Goal: Transaction & Acquisition: Purchase product/service

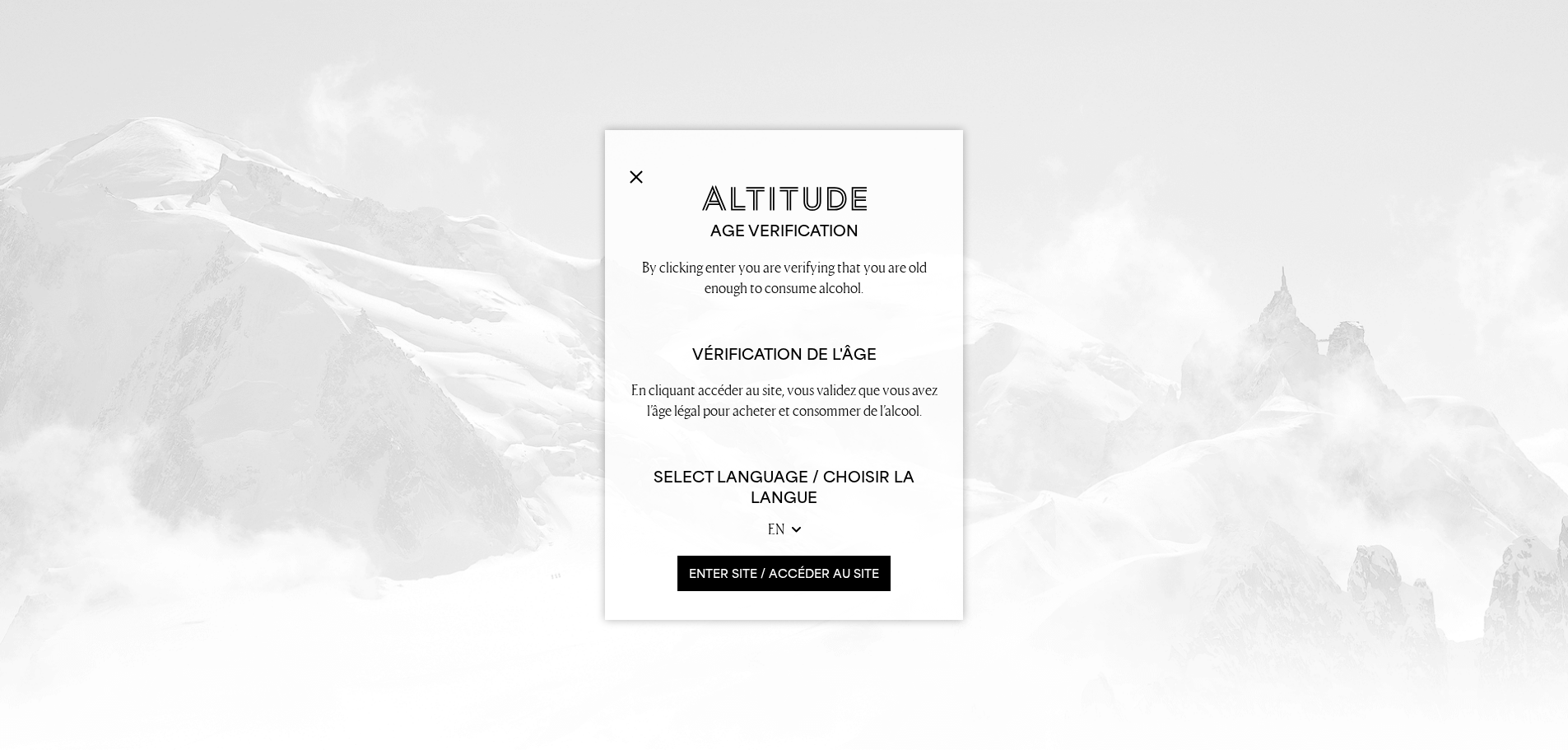
click at [827, 568] on button "ENTER SITE / accéder au site" at bounding box center [784, 572] width 213 height 35
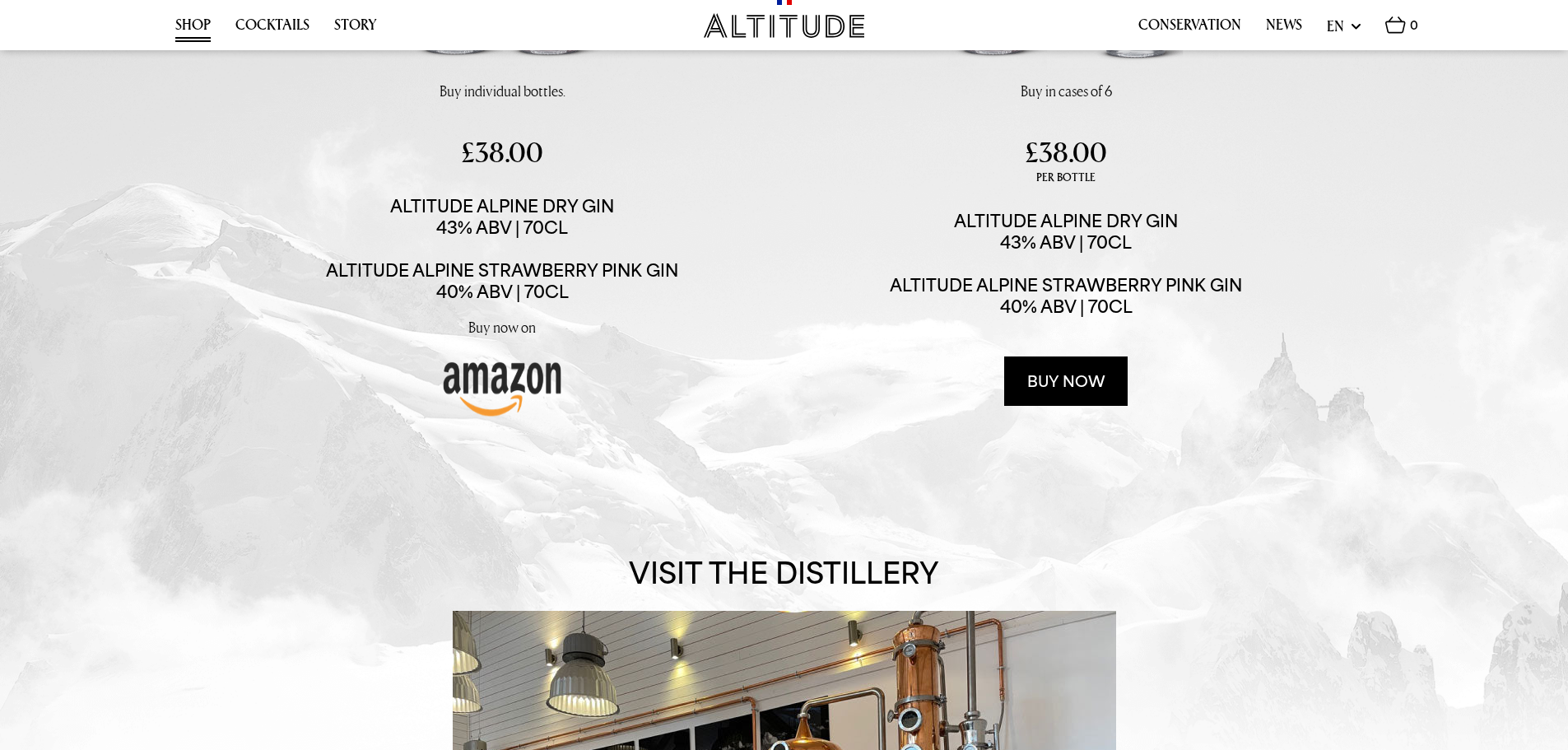
scroll to position [329, 0]
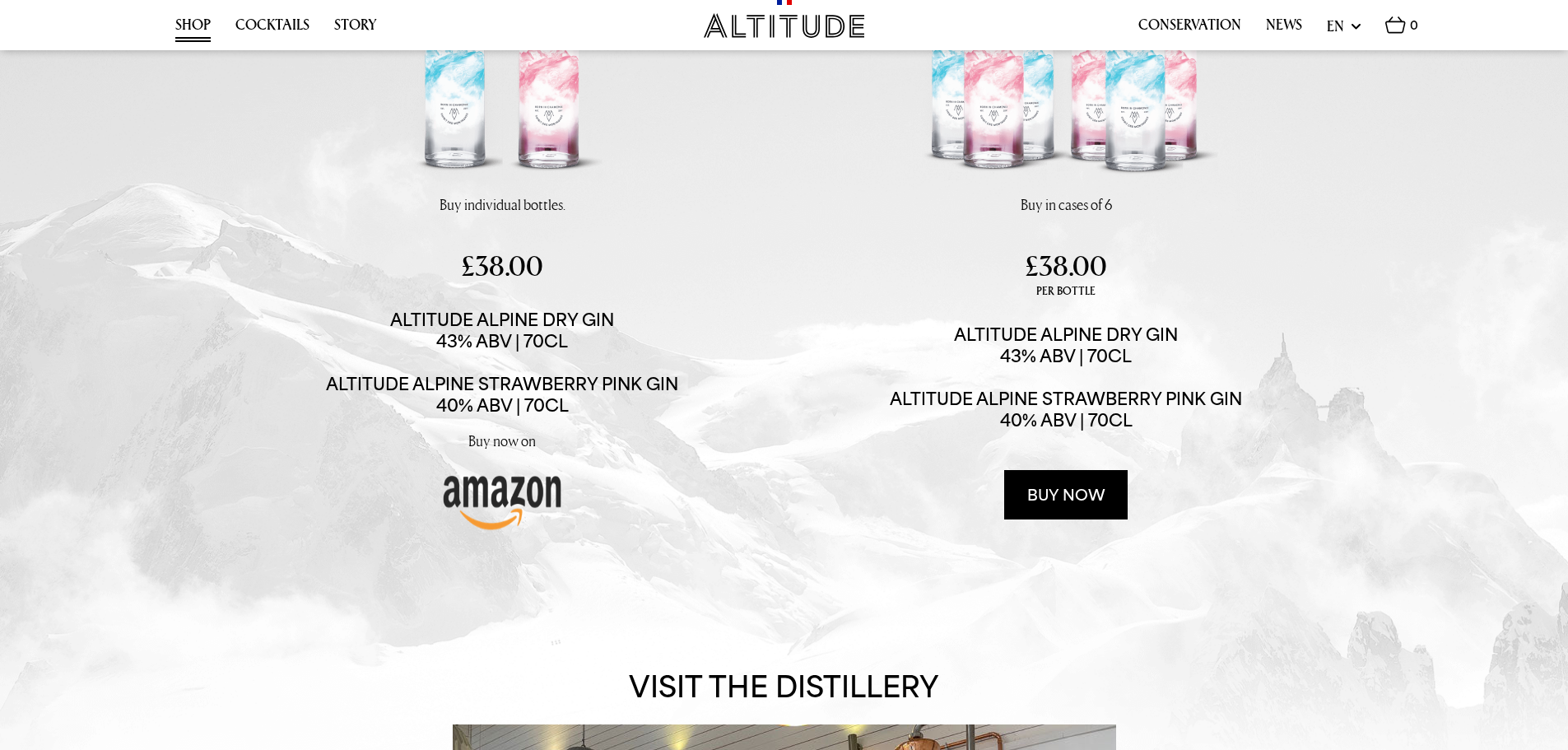
click at [1065, 489] on link "Buy now" at bounding box center [1066, 494] width 124 height 50
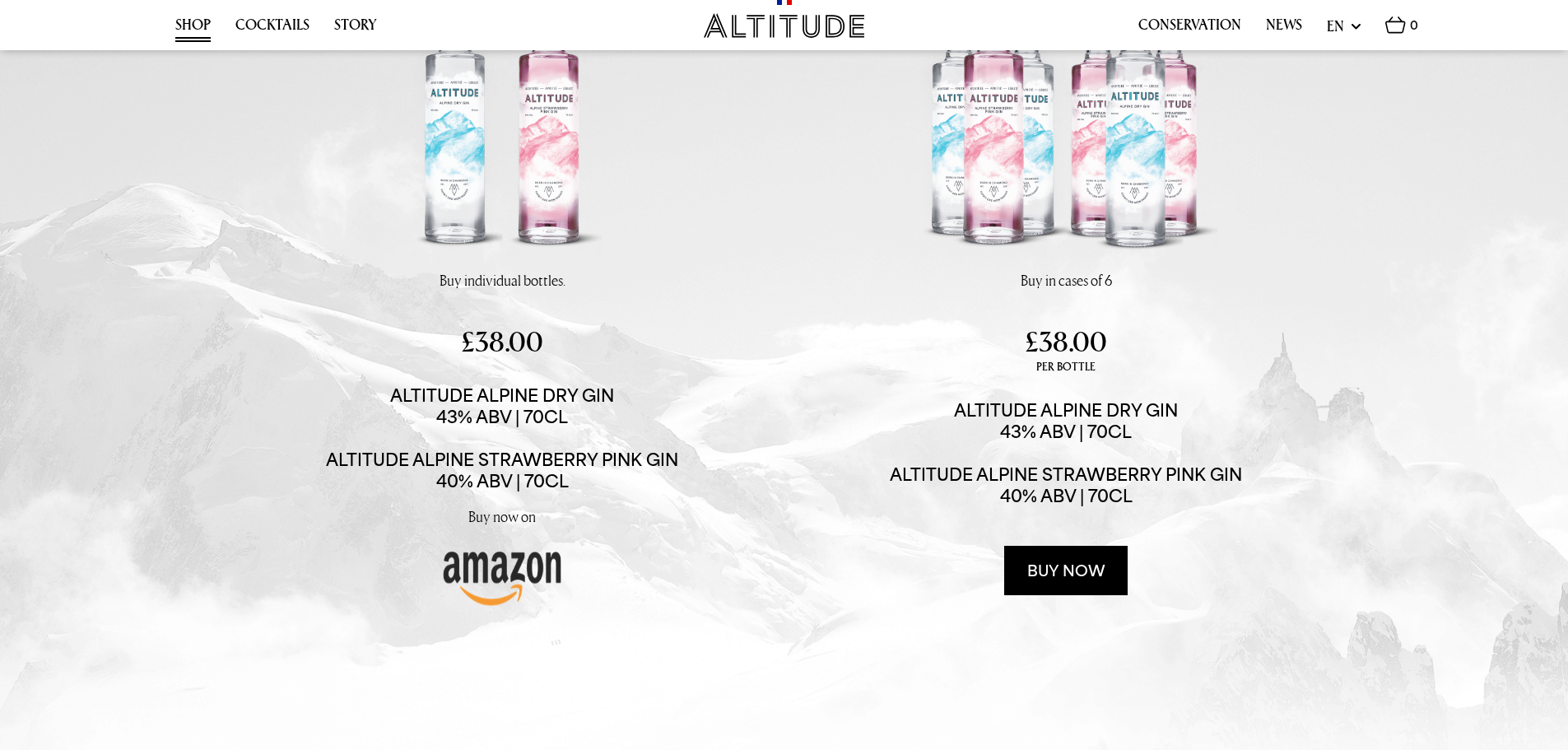
scroll to position [0, 0]
